Goal: Navigation & Orientation: Find specific page/section

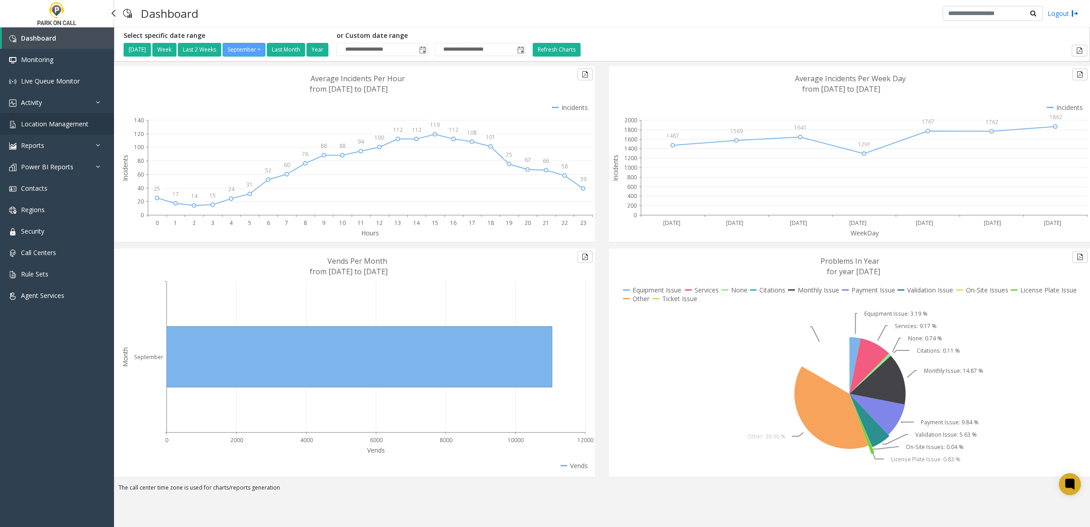
click at [59, 113] on link "Location Management" at bounding box center [57, 123] width 114 height 21
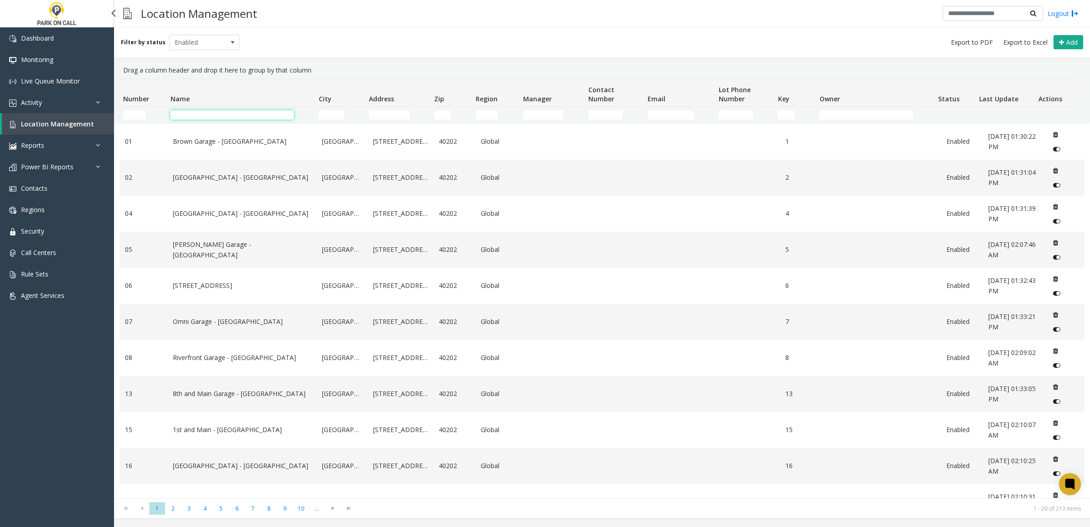
click at [198, 110] on input "Name Filter" at bounding box center [232, 114] width 123 height 9
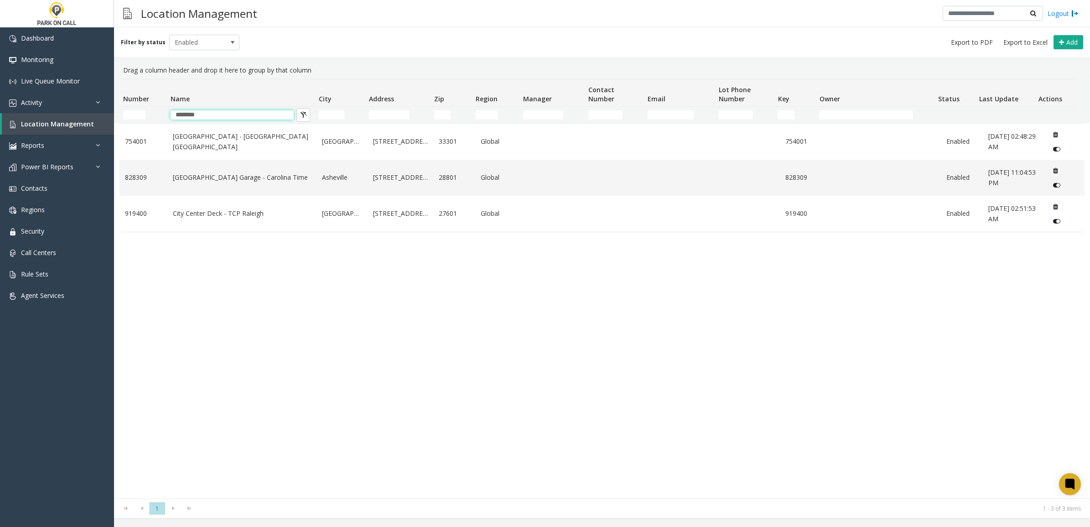
type input "********"
click at [358, 76] on div "Drag a column header and drop it here to group by that column" at bounding box center [602, 70] width 965 height 17
click at [210, 48] on span "Enabled" at bounding box center [198, 42] width 56 height 15
drag, startPoint x: 198, startPoint y: 64, endPoint x: 198, endPoint y: 58, distance: 5.5
click at [198, 58] on ul "All Enabled Disabled Archived" at bounding box center [200, 76] width 68 height 50
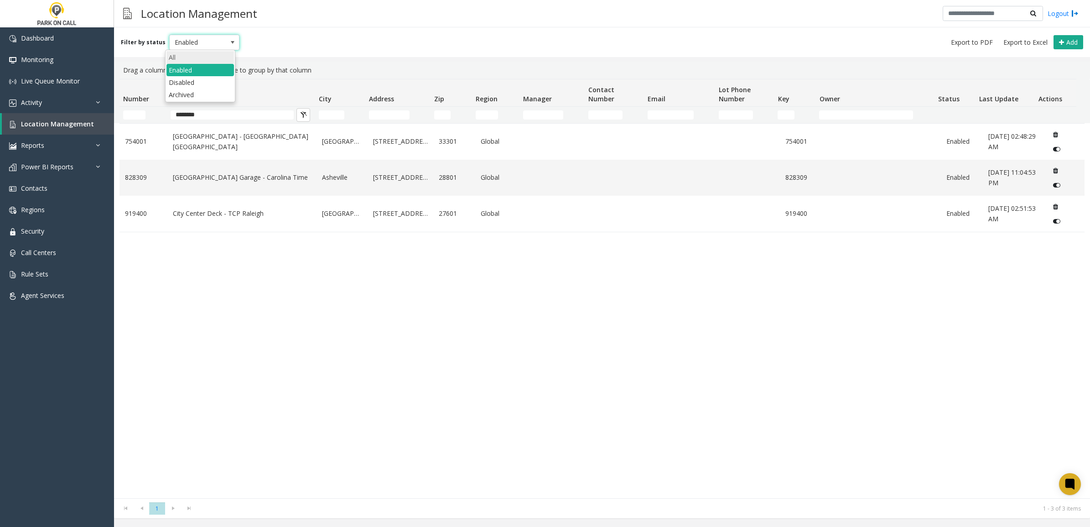
click at [198, 58] on li "All" at bounding box center [200, 57] width 68 height 12
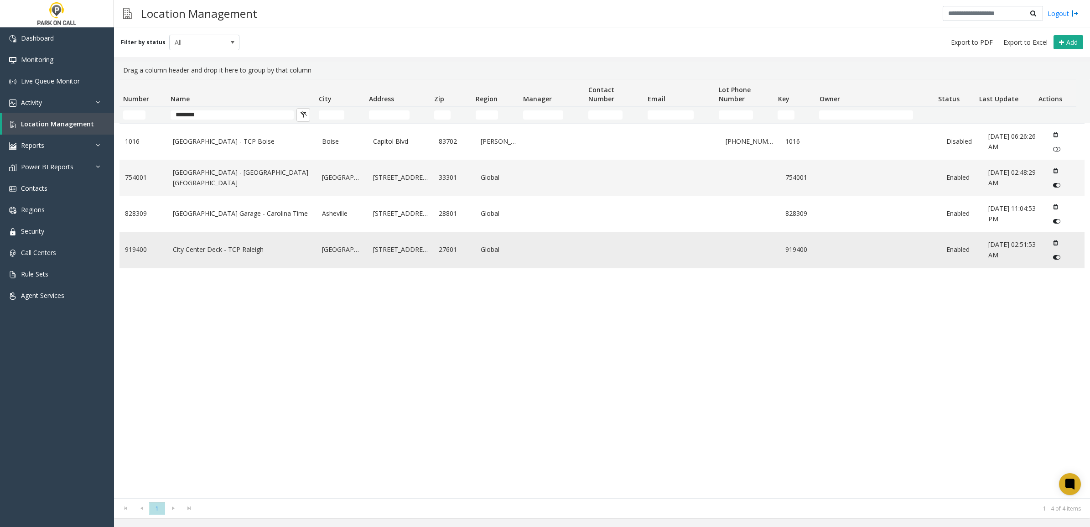
click at [260, 254] on link "City Center Deck - TCP Raleigh" at bounding box center [242, 249] width 139 height 10
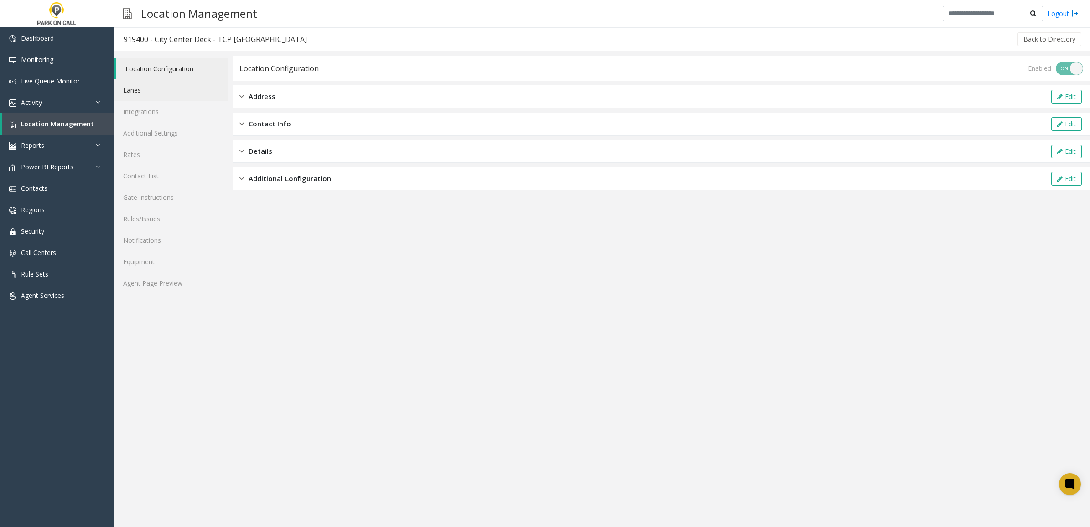
click at [164, 94] on link "Lanes" at bounding box center [171, 89] width 114 height 21
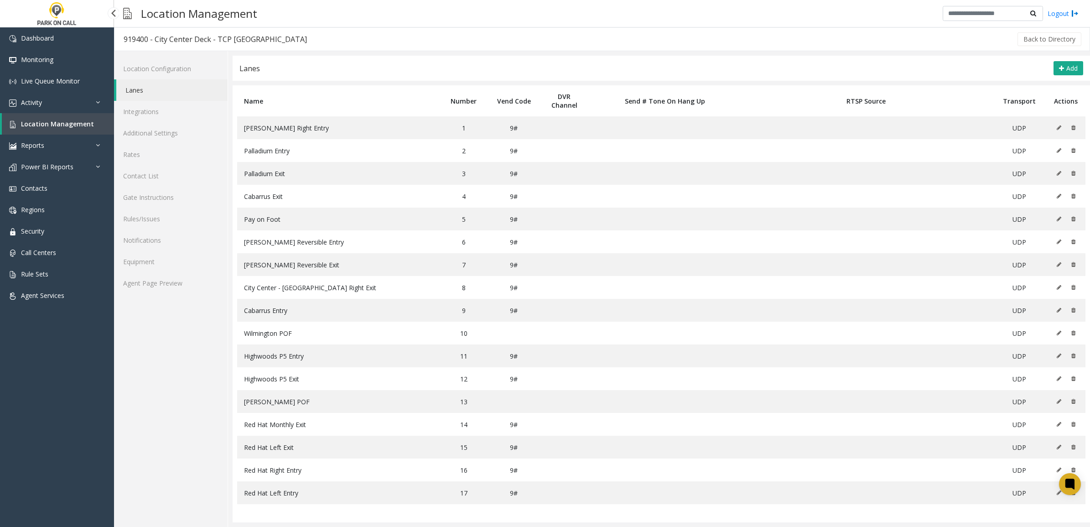
click at [69, 120] on span "Location Management" at bounding box center [57, 124] width 73 height 9
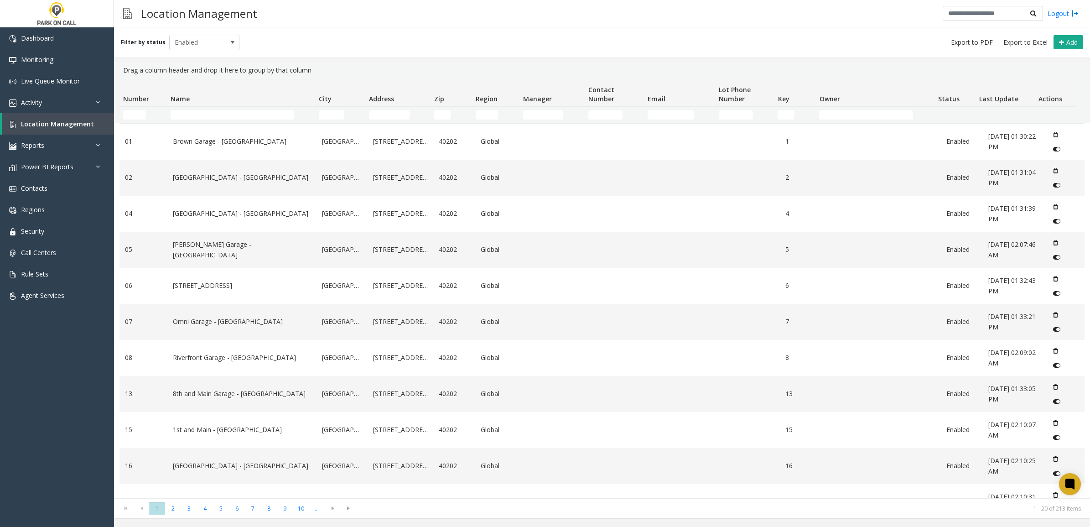
click at [201, 108] on td "Name Filter" at bounding box center [241, 115] width 148 height 16
click at [201, 109] on td "Name Filter" at bounding box center [241, 115] width 148 height 16
click at [201, 110] on input "Name Filter" at bounding box center [232, 114] width 123 height 9
type input "*"
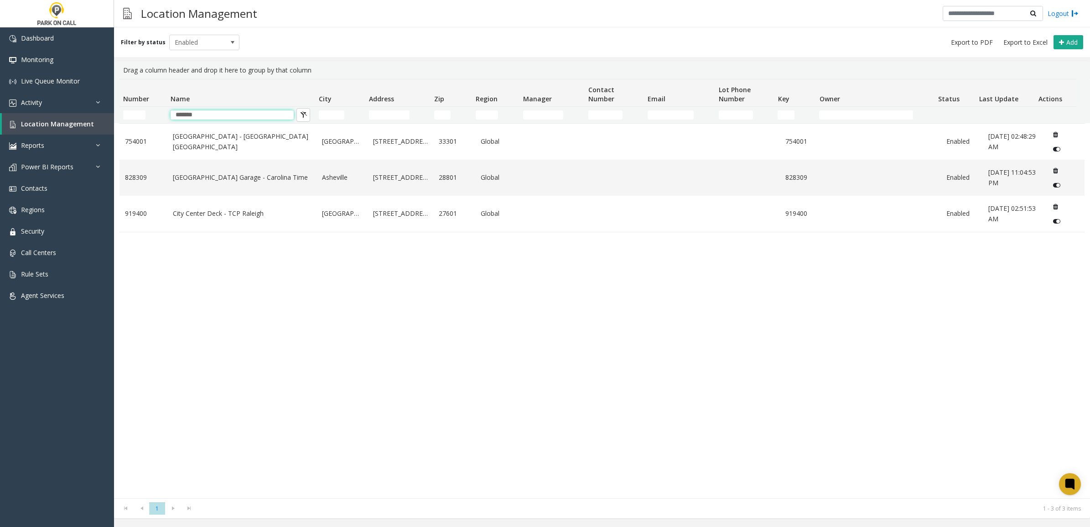
type input "*******"
click at [307, 449] on div "[GEOGRAPHIC_DATA] - [GEOGRAPHIC_DATA] [GEOGRAPHIC_DATA] [STREET_ADDRESS] Global…" at bounding box center [602, 310] width 965 height 375
click at [276, 179] on link "[GEOGRAPHIC_DATA] Garage - Carolina Time" at bounding box center [242, 177] width 139 height 10
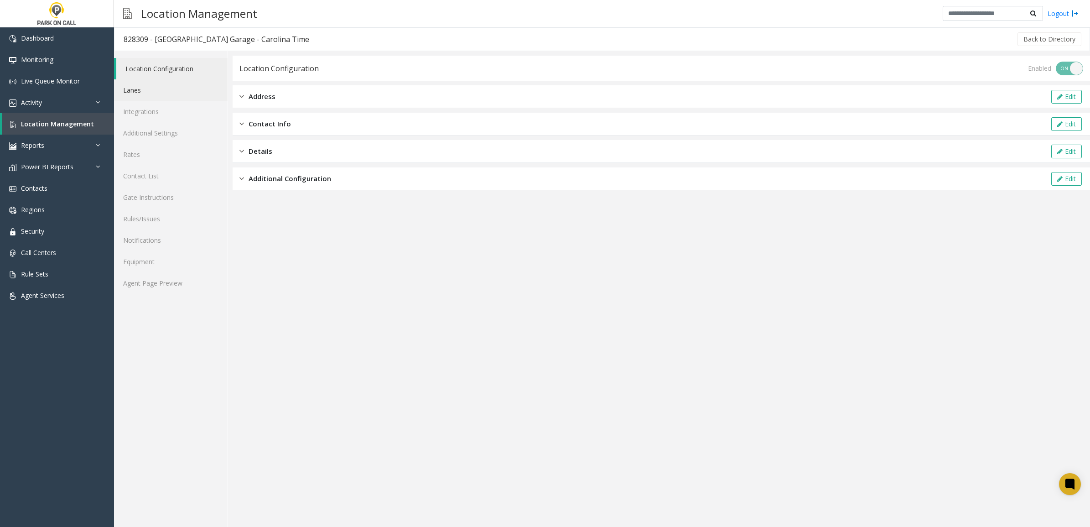
click at [167, 83] on link "Lanes" at bounding box center [171, 89] width 114 height 21
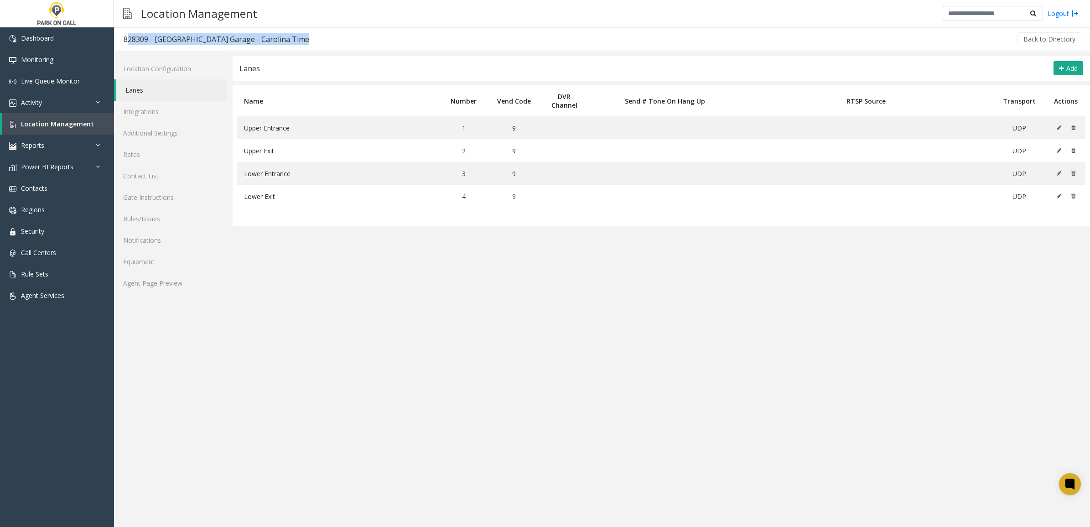
drag, startPoint x: 307, startPoint y: 36, endPoint x: 121, endPoint y: 43, distance: 186.3
click at [121, 43] on div "828309 - [GEOGRAPHIC_DATA] Garage - Carolina Time Back to Directory" at bounding box center [602, 39] width 976 height 24
copy div "828309 - [GEOGRAPHIC_DATA] Garage - Carolina Time"
